Goal: Check status: Check status

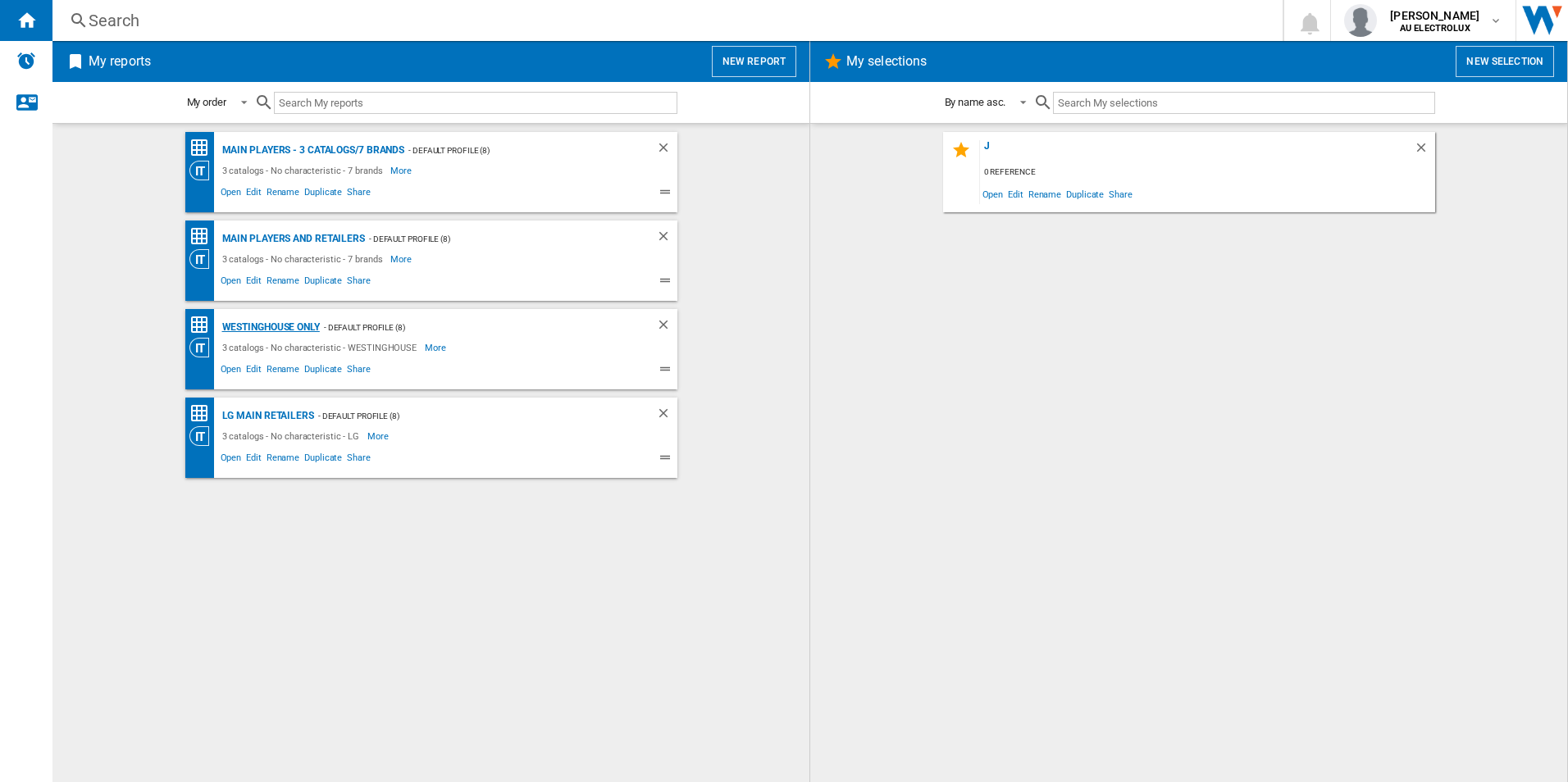
click at [264, 330] on div "Westinghouse only" at bounding box center [268, 327] width 101 height 20
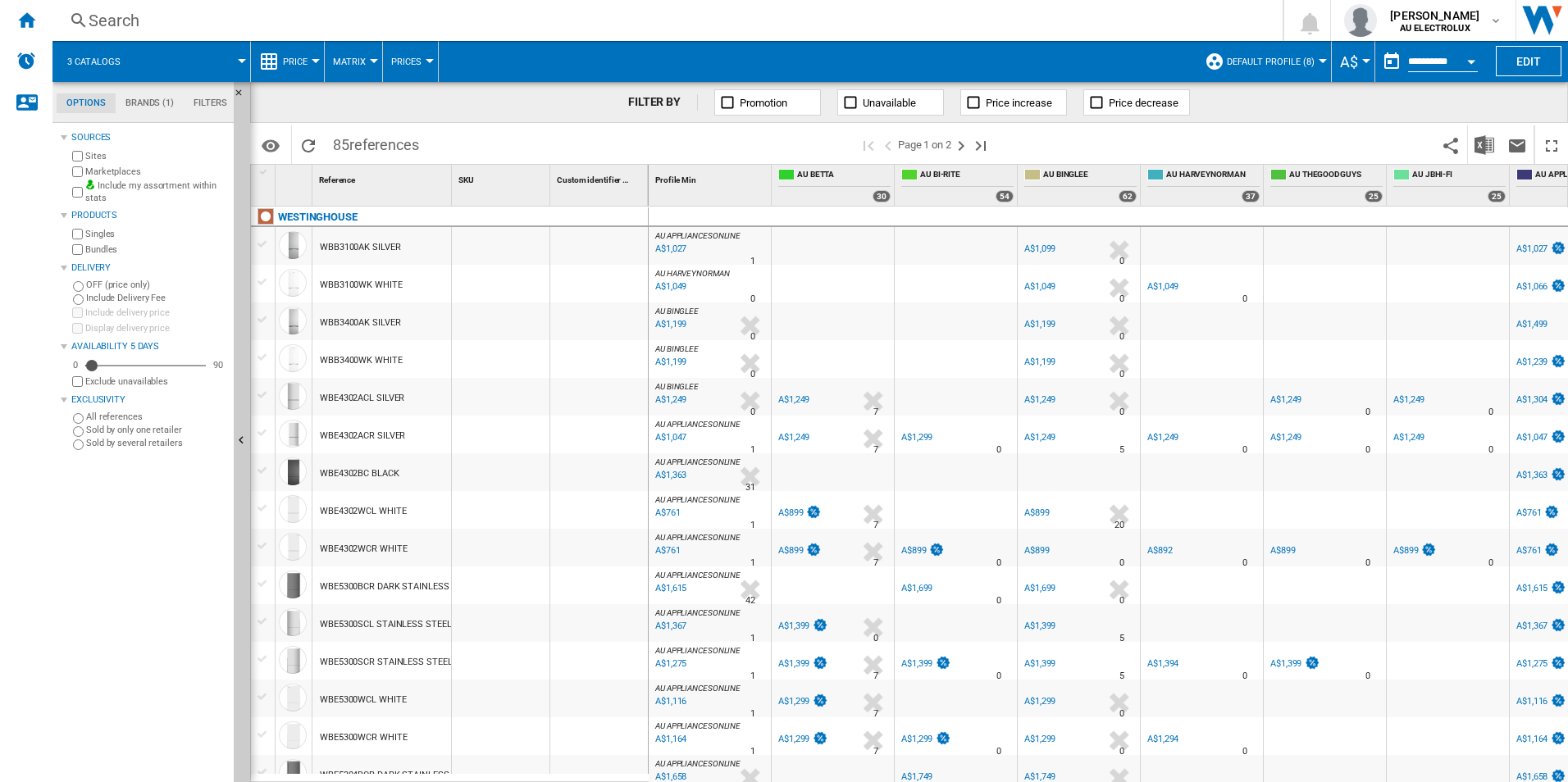
click at [383, 434] on div "WBE4302ACR SILVER" at bounding box center [362, 435] width 85 height 38
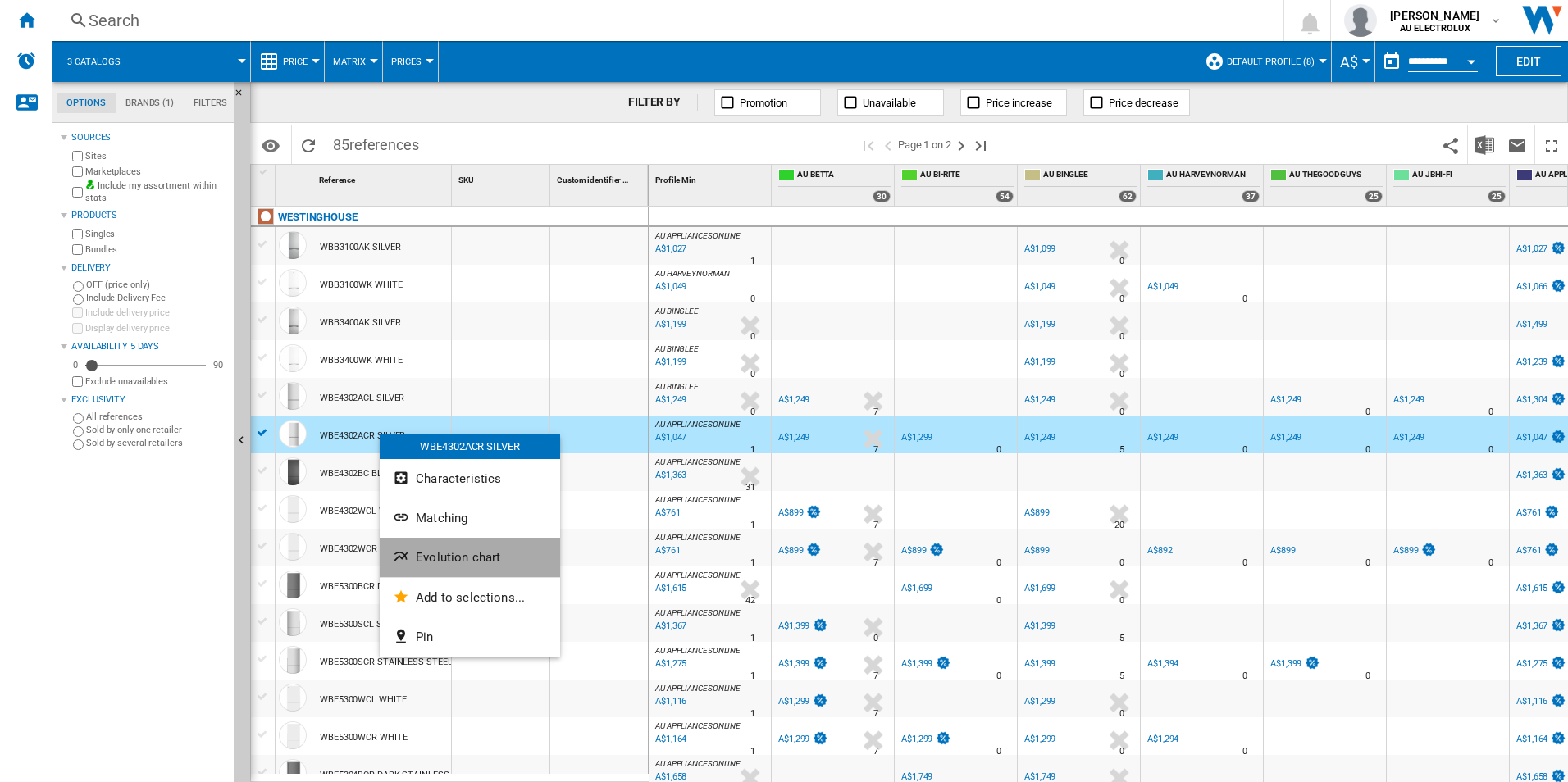
click at [501, 560] on button "Evolution chart" at bounding box center [470, 557] width 181 height 40
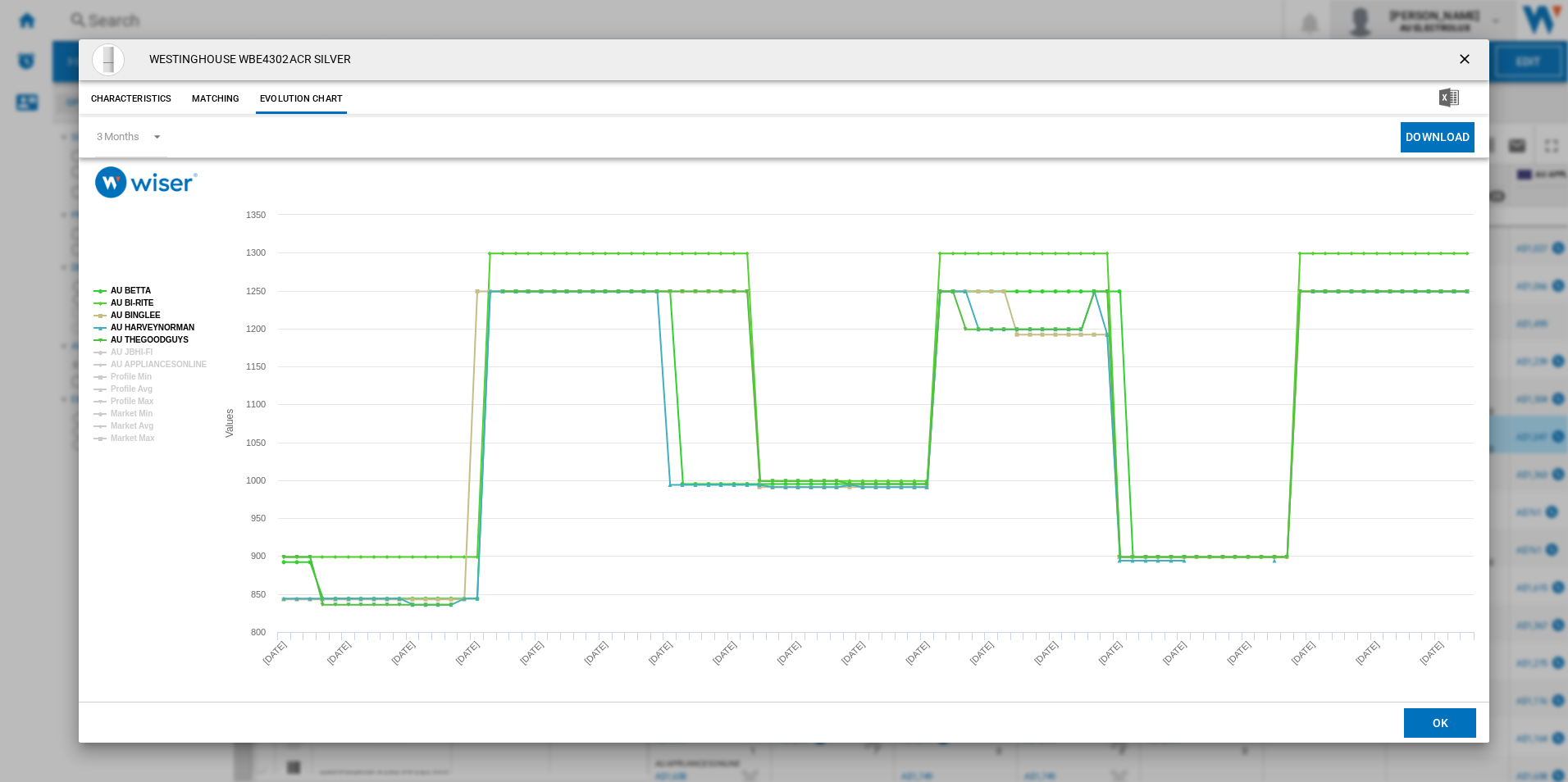
click at [1462, 54] on ng-md-icon "getI18NText('BUTTONS.CLOSE_DIALOG')" at bounding box center [1466, 60] width 19 height 19
